Goal: Communication & Community: Answer question/provide support

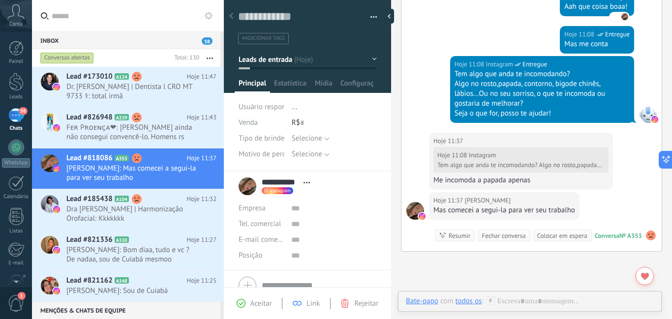
scroll to position [287, 0]
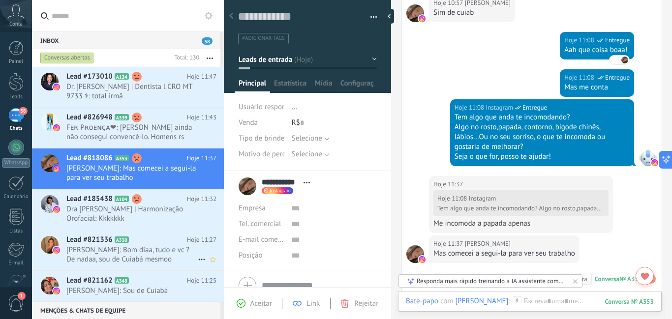
click at [173, 256] on span "[PERSON_NAME]: Bom diaa, tudo e vc ? De nadaa, sou de Cuiabá mesmoo" at bounding box center [131, 254] width 131 height 19
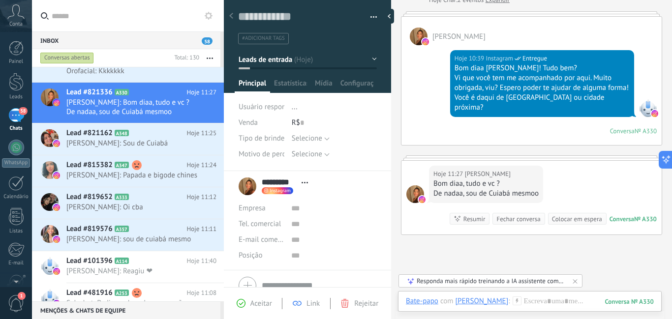
scroll to position [98, 0]
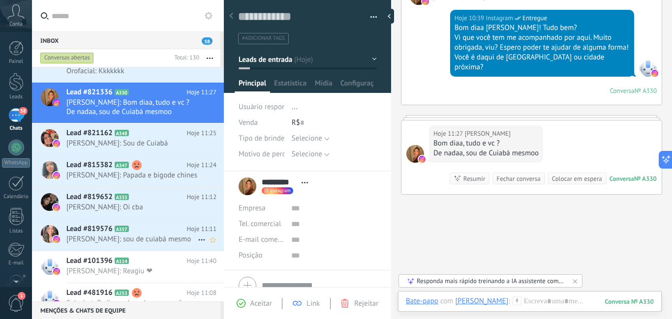
click at [159, 235] on span "[PERSON_NAME]: sou de cuiabá mesmo" at bounding box center [131, 239] width 131 height 9
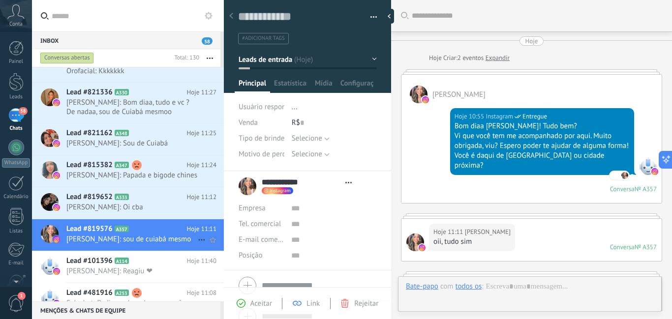
type textarea "**********"
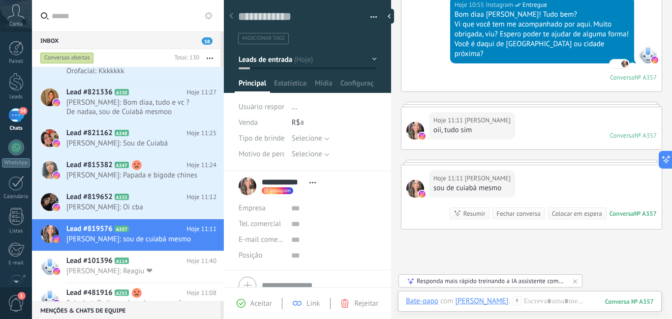
scroll to position [98, 0]
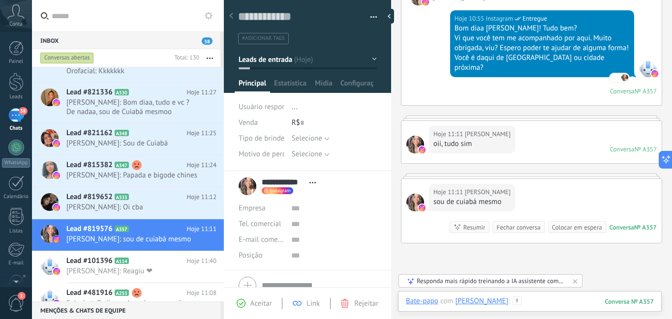
click at [522, 302] on div at bounding box center [530, 310] width 248 height 29
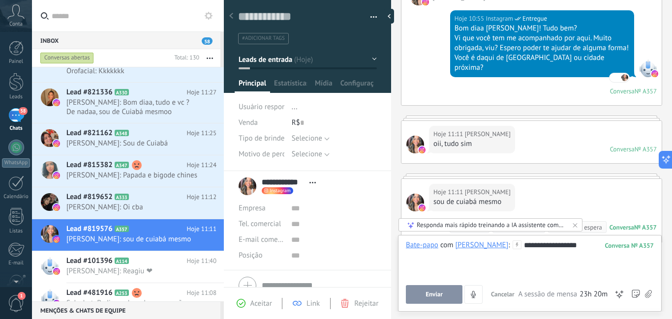
click at [432, 289] on button "Enviar" at bounding box center [434, 294] width 57 height 19
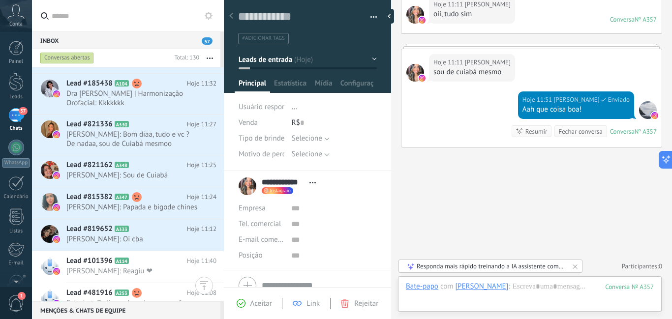
scroll to position [139, 0]
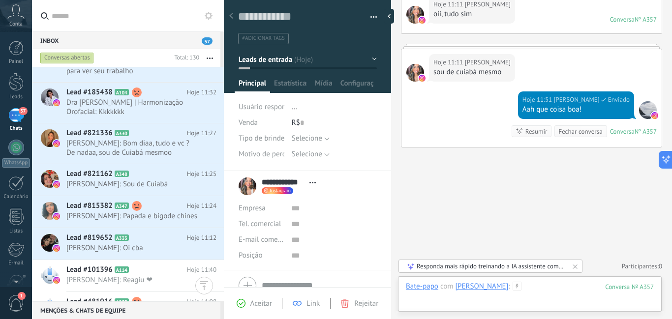
click at [518, 291] on div at bounding box center [530, 296] width 248 height 29
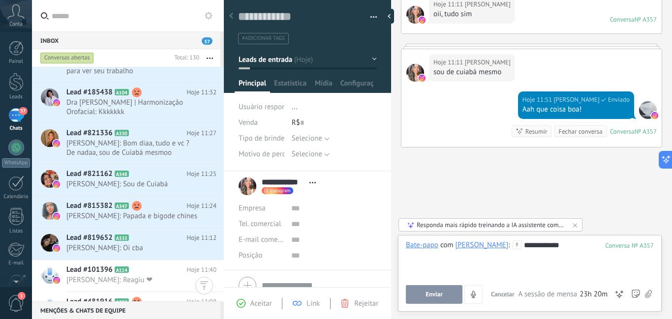
click at [422, 295] on button "Enviar" at bounding box center [434, 294] width 57 height 19
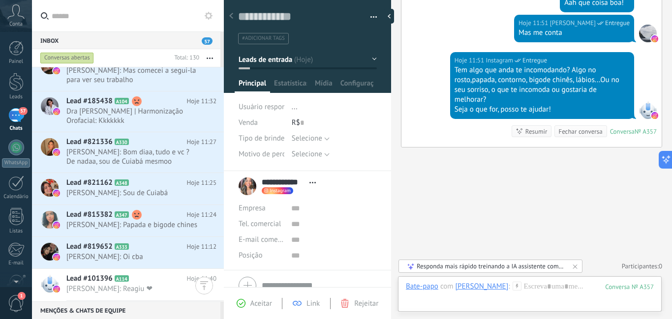
scroll to position [148, 0]
